Goal: Task Accomplishment & Management: Use online tool/utility

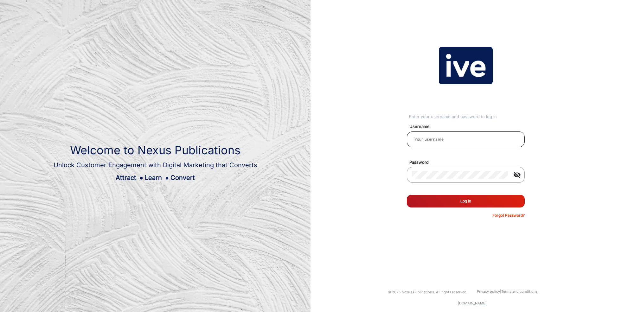
click at [453, 138] on input "email" at bounding box center [466, 140] width 108 height 8
type input "[PERSON_NAME]"
click at [455, 201] on button "Log In" at bounding box center [466, 201] width 118 height 13
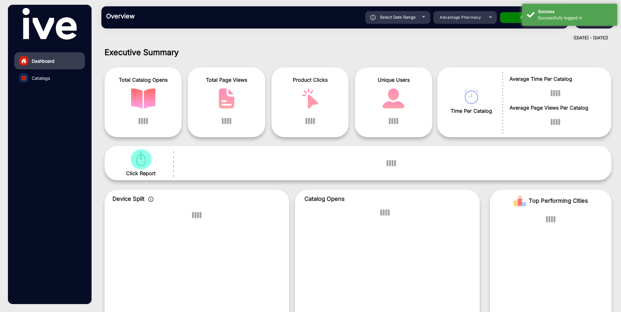
scroll to position [5, 0]
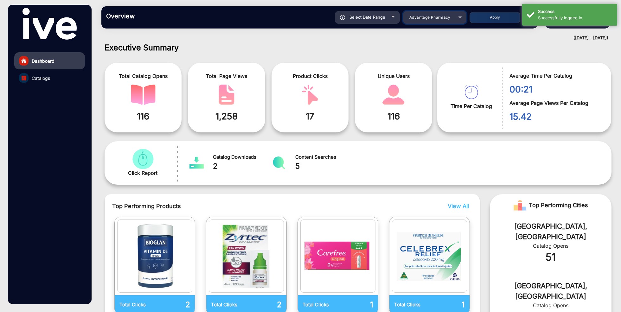
click at [442, 19] on span "Advantage Pharmacy" at bounding box center [430, 17] width 41 height 5
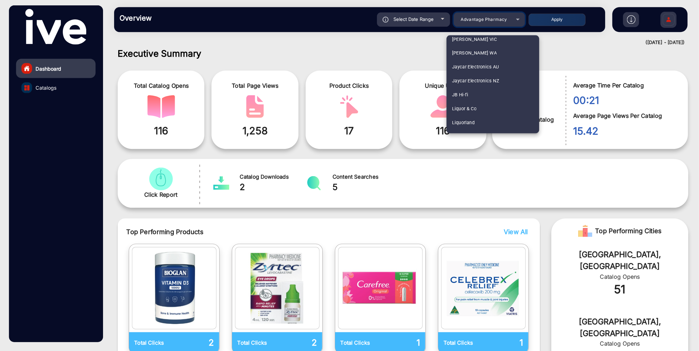
scroll to position [612, 0]
click at [435, 84] on mat-option "JB Hi-fi" at bounding box center [438, 83] width 82 height 12
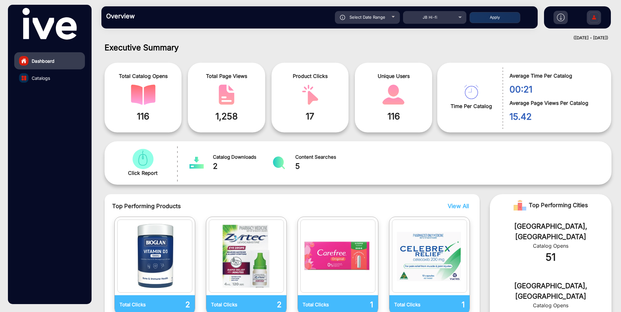
click at [389, 16] on div "Select Date Range" at bounding box center [367, 17] width 65 height 13
type input "[DATE]"
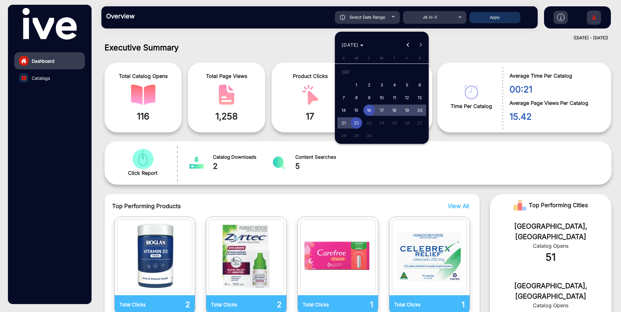
click at [398, 109] on span "18" at bounding box center [394, 110] width 11 height 11
type input "[DATE]"
click at [357, 122] on span "22" at bounding box center [356, 122] width 11 height 11
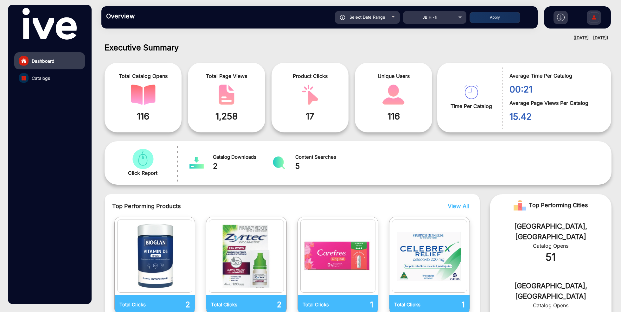
click at [499, 21] on button "Apply" at bounding box center [495, 17] width 51 height 11
type input "[DATE]"
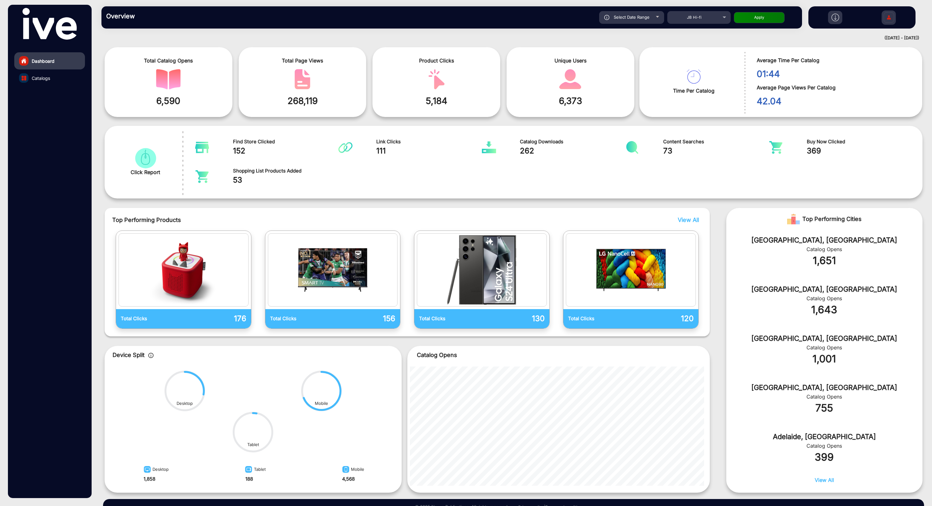
scroll to position [25, 0]
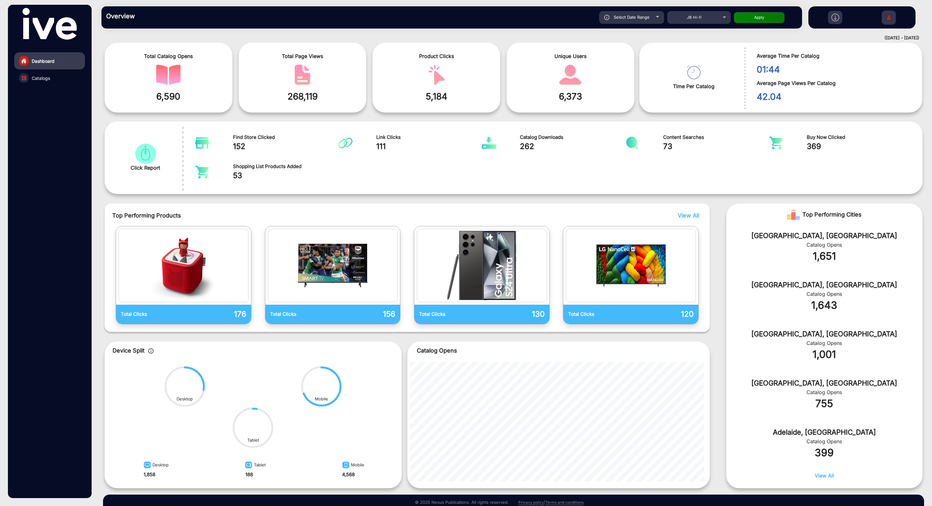
click at [621, 19] on img at bounding box center [835, 18] width 8 height 8
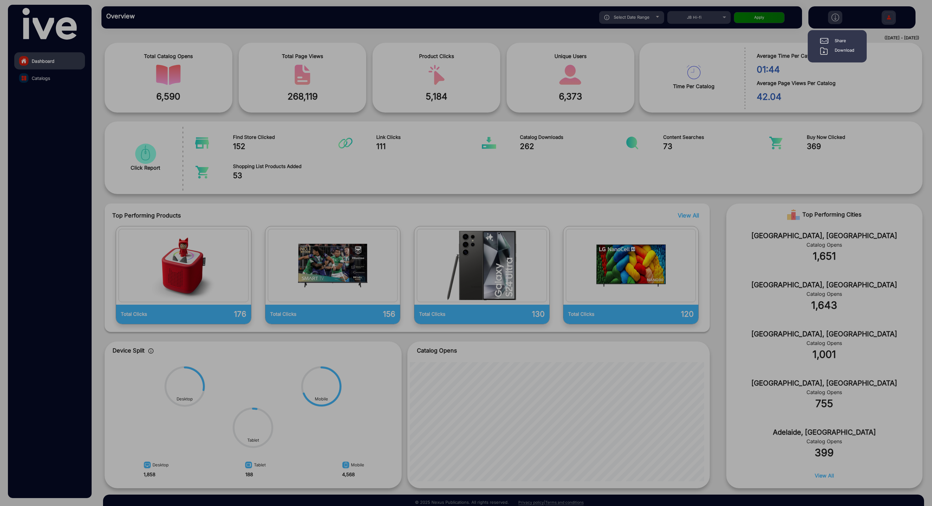
click at [621, 51] on div "Download" at bounding box center [845, 51] width 20 height 8
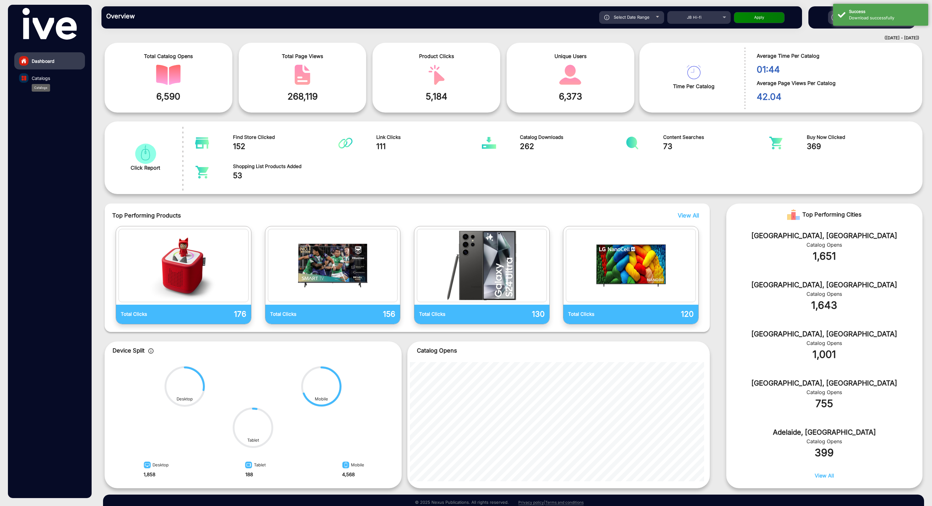
click at [42, 76] on span "Catalogs" at bounding box center [41, 78] width 18 height 7
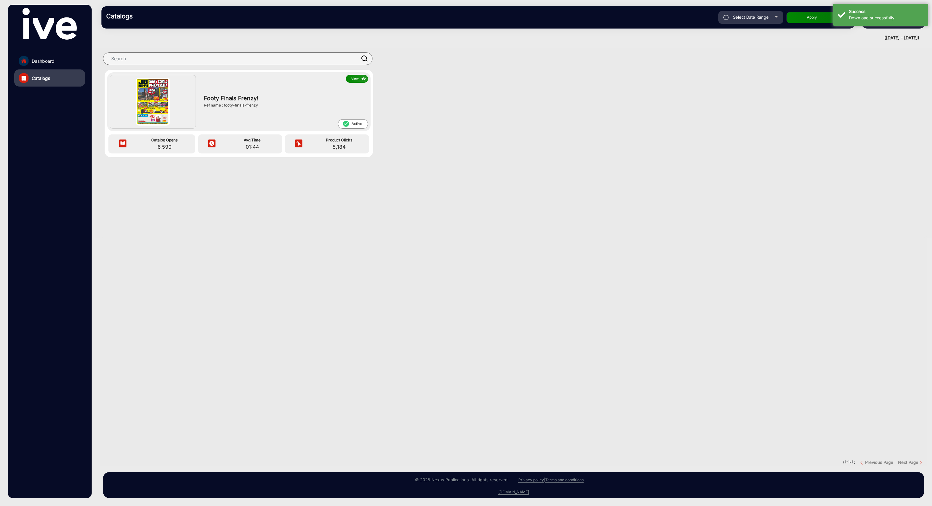
click at [354, 77] on button "View" at bounding box center [357, 79] width 22 height 8
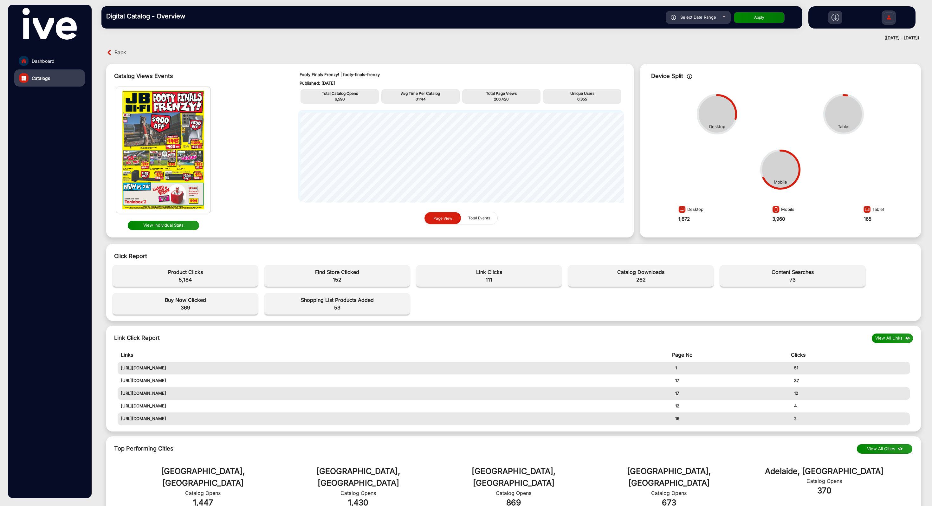
click at [618, 17] on div "Select Date Range [DATE] [DATE] – [DATE] [DATE] JB Hi-fi Apply" at bounding box center [486, 17] width 622 height 13
click at [621, 53] on div "Back" at bounding box center [513, 53] width 827 height 10
click at [579, 55] on div "Back" at bounding box center [513, 53] width 827 height 10
click at [62, 312] on div "Dashboard Catalogs" at bounding box center [49, 251] width 83 height 493
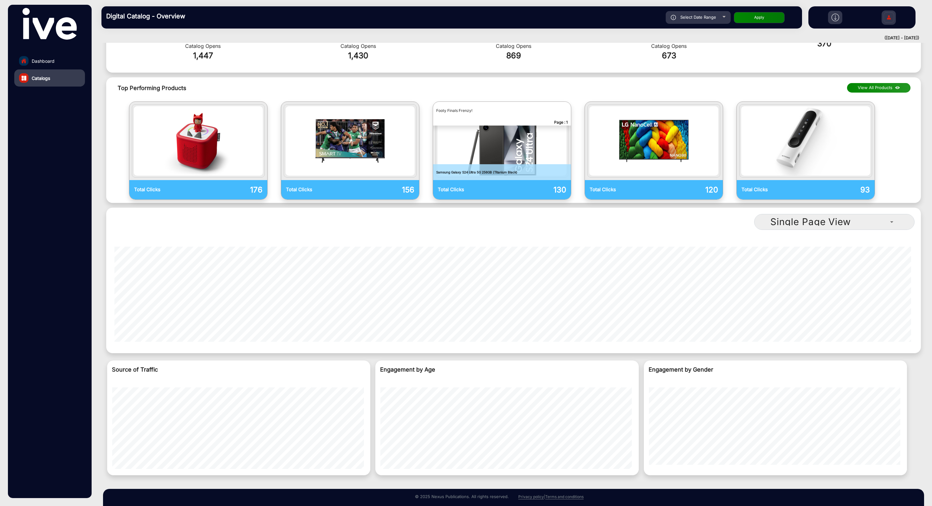
scroll to position [453, 0]
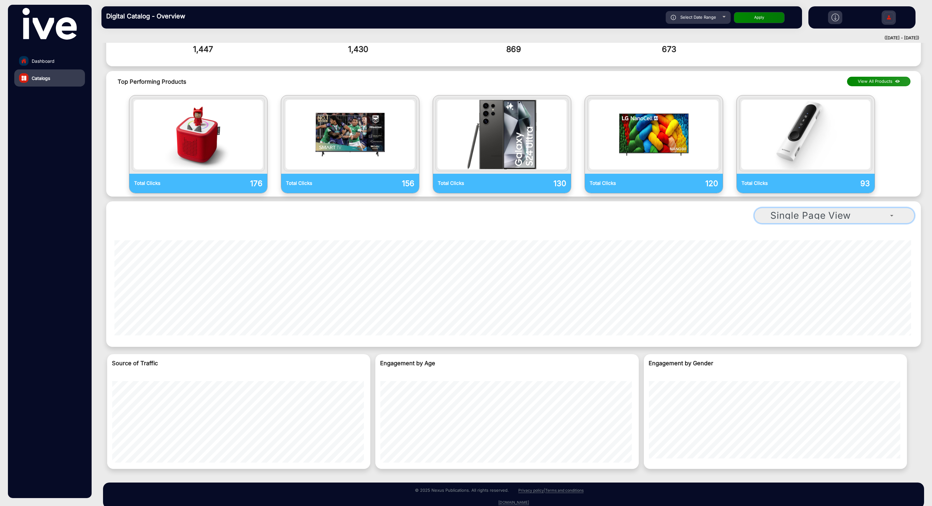
click at [621, 210] on span "Single Page View" at bounding box center [810, 215] width 81 height 11
click at [621, 255] on span "Double Page View" at bounding box center [782, 254] width 43 height 8
click at [621, 210] on span "Double Page View" at bounding box center [812, 215] width 85 height 11
click at [621, 235] on mat-option "Single Page View" at bounding box center [800, 238] width 89 height 15
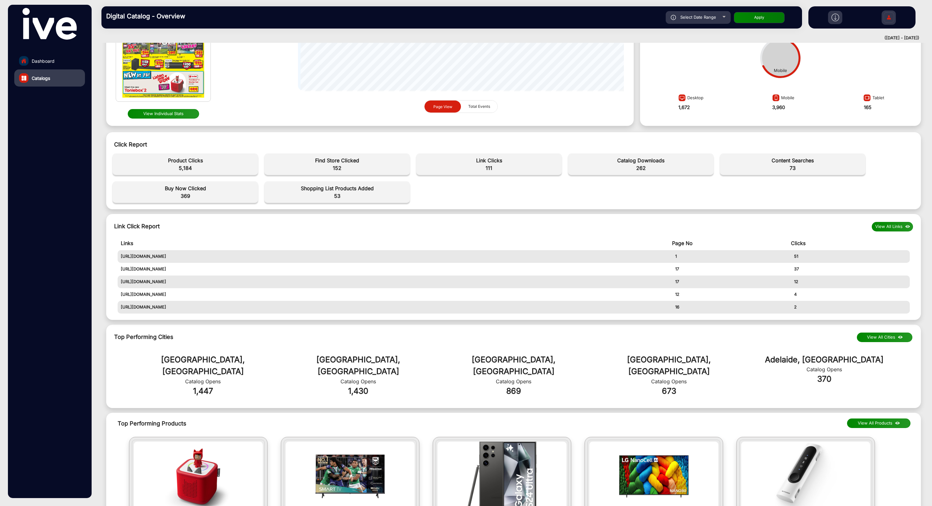
scroll to position [111, 0]
click at [621, 312] on div "Top Performing Cities View All Cities [GEOGRAPHIC_DATA], AU Catalog Opens 1,447…" at bounding box center [513, 367] width 815 height 84
click at [621, 312] on button "View All Cities" at bounding box center [884, 338] width 55 height 10
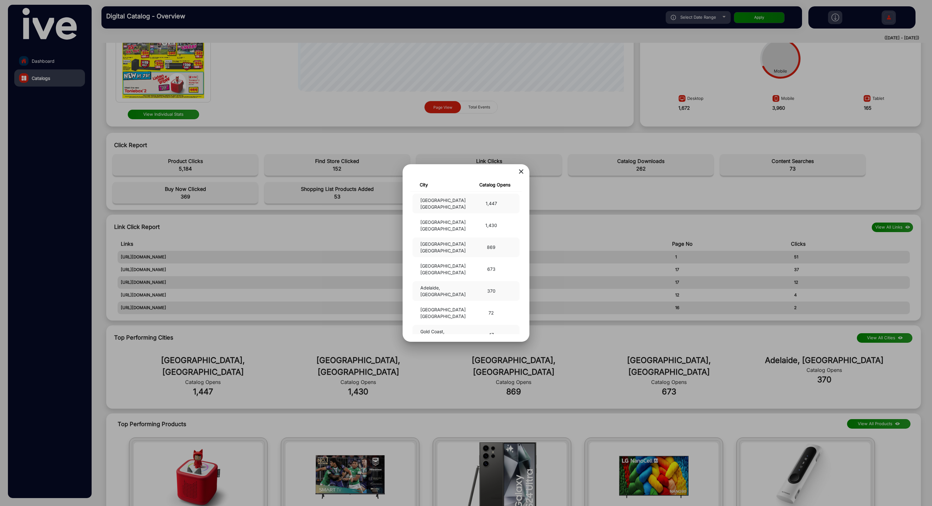
click at [524, 171] on mat-icon "close" at bounding box center [521, 172] width 8 height 8
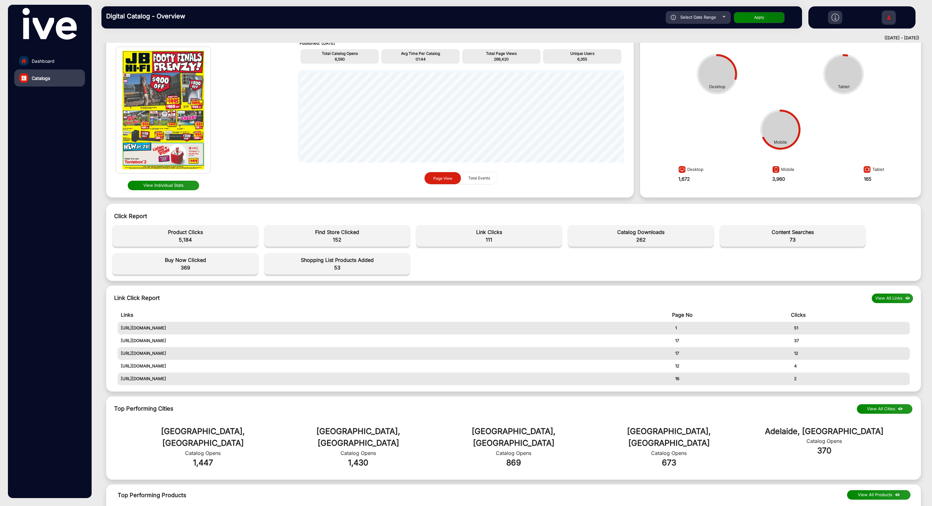
scroll to position [35, 0]
